Goal: Check status: Check status

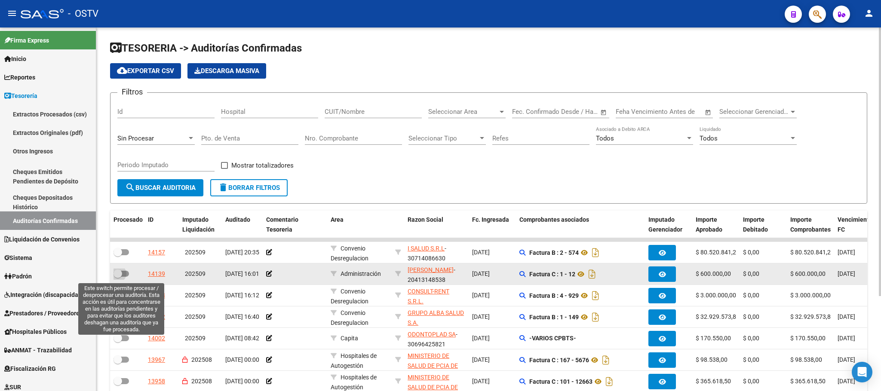
click at [123, 271] on span at bounding box center [120, 274] width 15 height 6
click at [118, 277] on input "checkbox" at bounding box center [117, 277] width 0 height 0
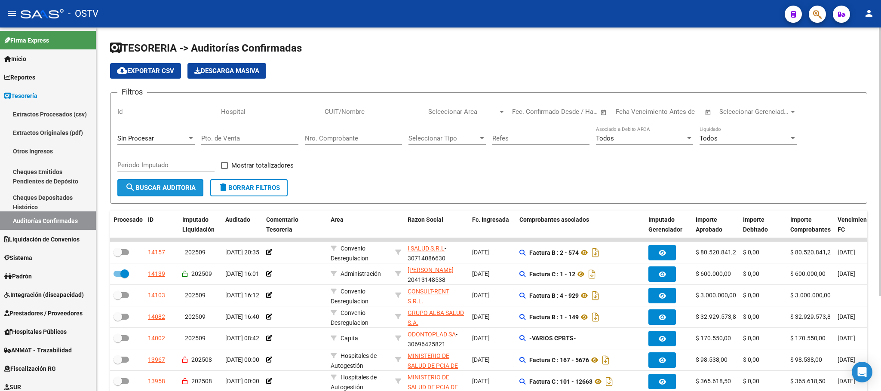
click at [156, 186] on span "search Buscar Auditoria" at bounding box center [160, 188] width 70 height 8
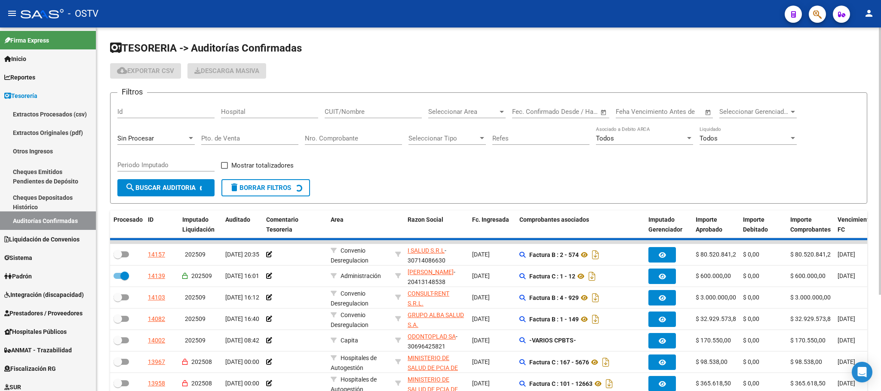
checkbox input "false"
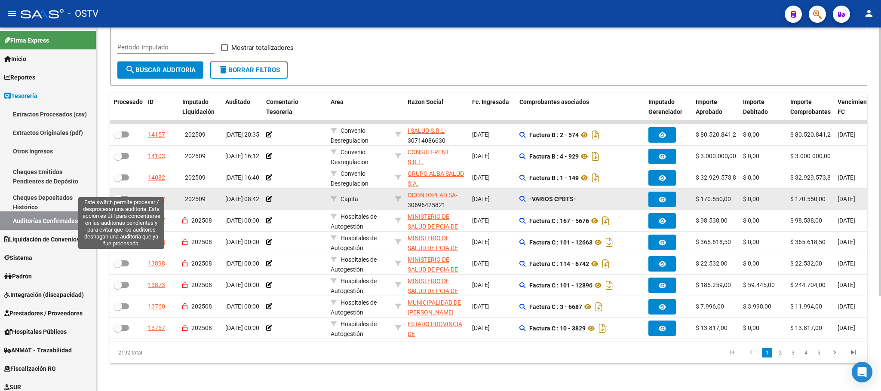
click at [127, 196] on span at bounding box center [120, 199] width 15 height 6
click at [118, 202] on input "checkbox" at bounding box center [117, 202] width 0 height 0
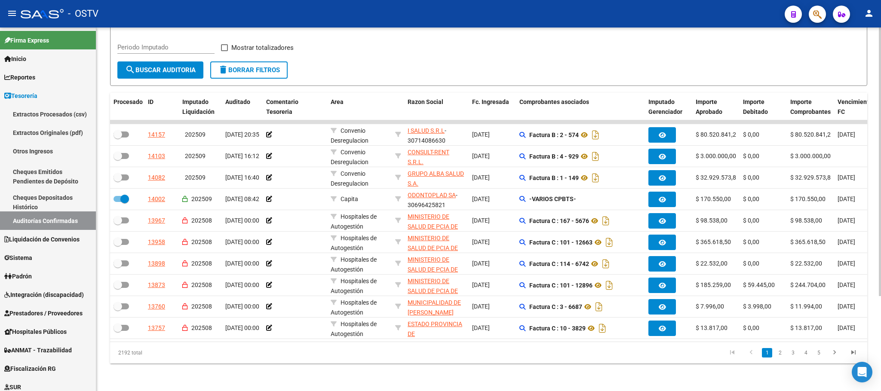
click at [137, 66] on span "search Buscar Auditoria" at bounding box center [160, 70] width 70 height 8
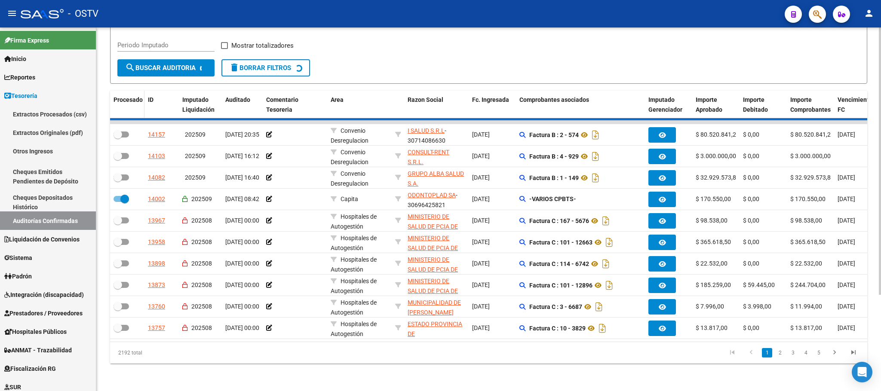
checkbox input "false"
